Goal: Information Seeking & Learning: Find specific page/section

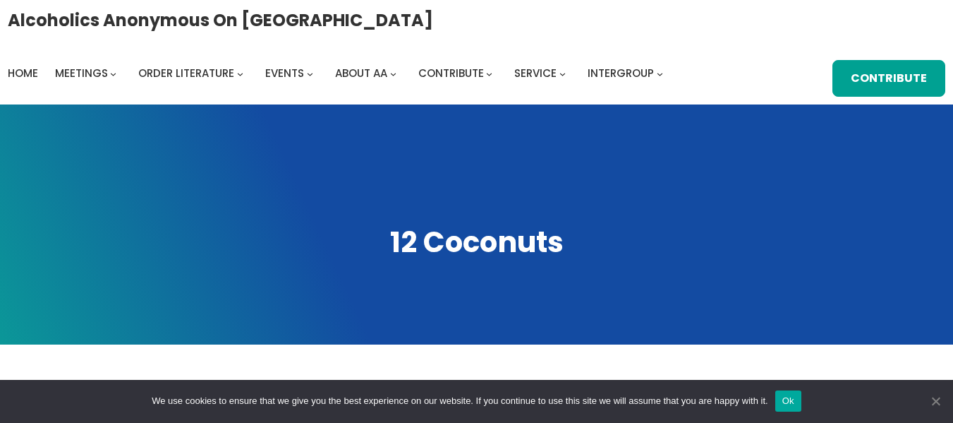
click at [933, 398] on span "Cookie Notice" at bounding box center [935, 401] width 14 height 14
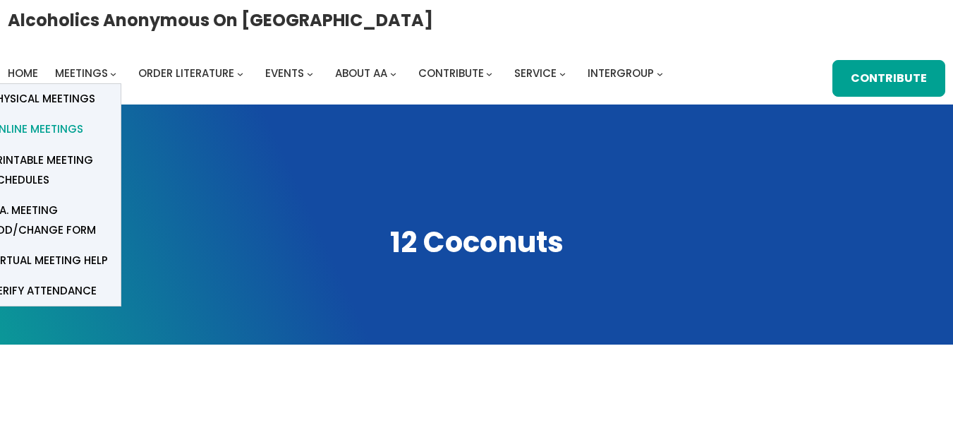
click at [40, 125] on span "Online Meetings" at bounding box center [36, 129] width 93 height 20
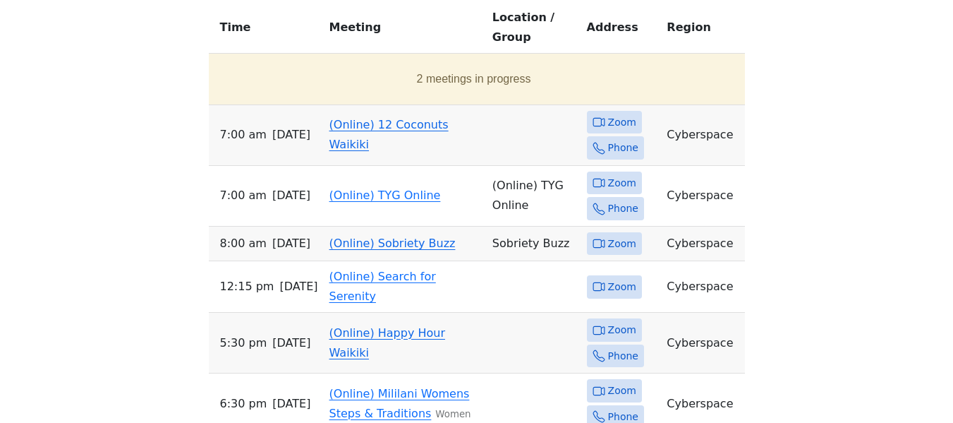
scroll to position [641, 0]
click at [389, 117] on link "(Online) 12 Coconuts Waikiki" at bounding box center [388, 133] width 119 height 33
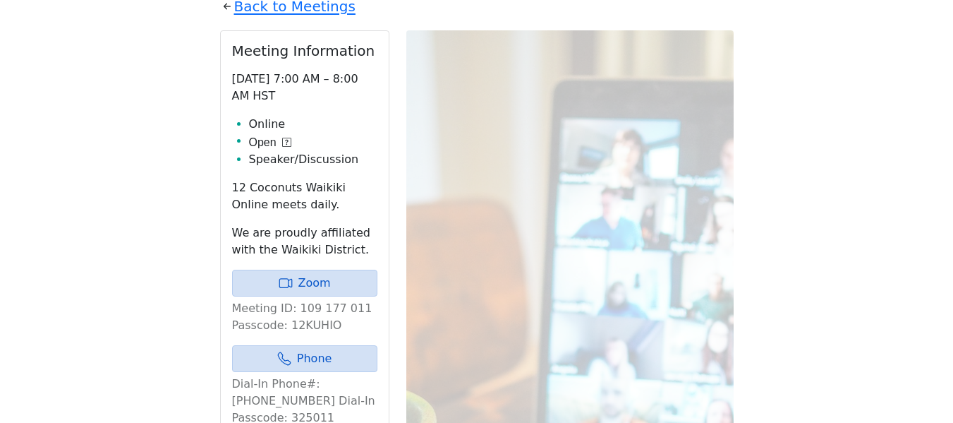
scroll to position [605, 0]
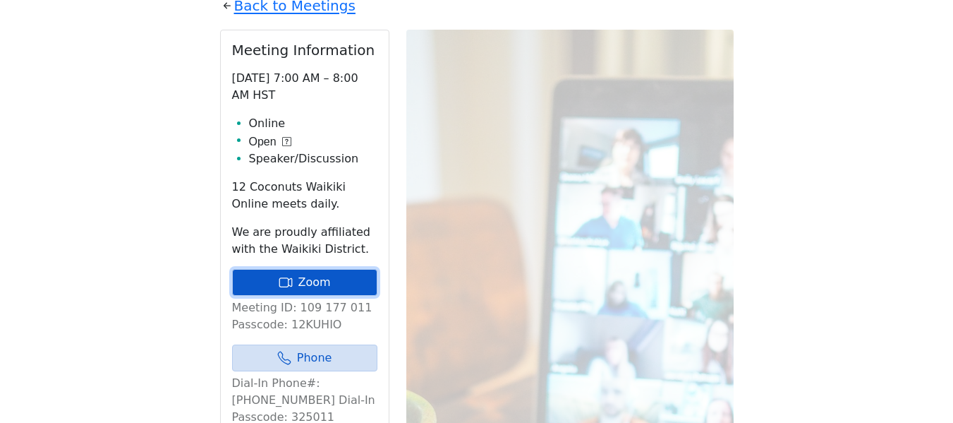
click at [319, 279] on link "Zoom" at bounding box center [304, 282] width 145 height 27
